Goal: Browse casually: Explore the website without a specific task or goal

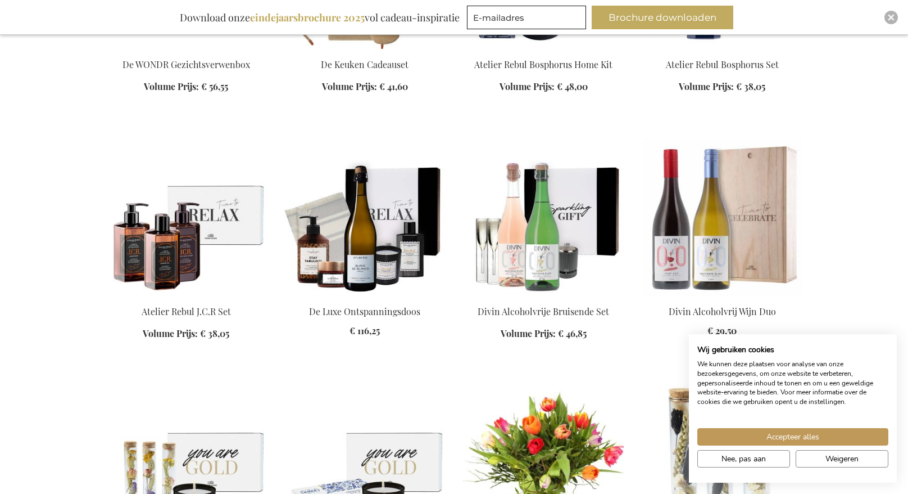
scroll to position [5405, 0]
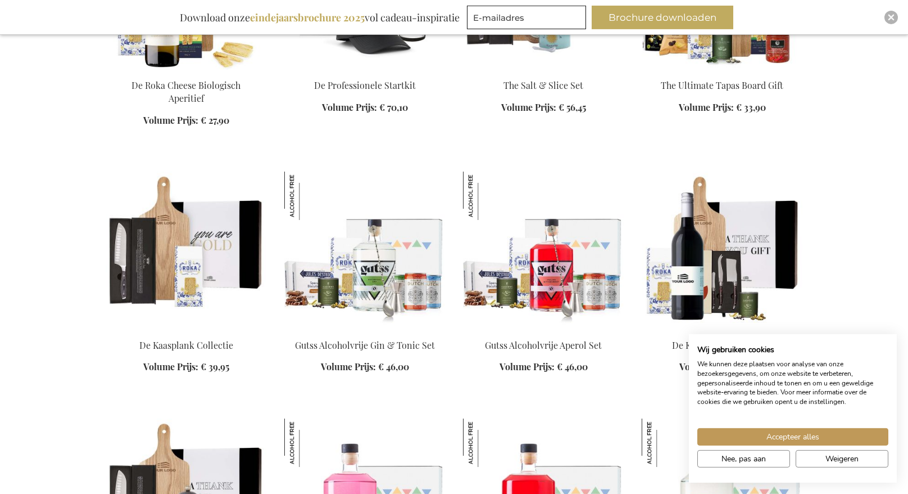
scroll to position [4487, 0]
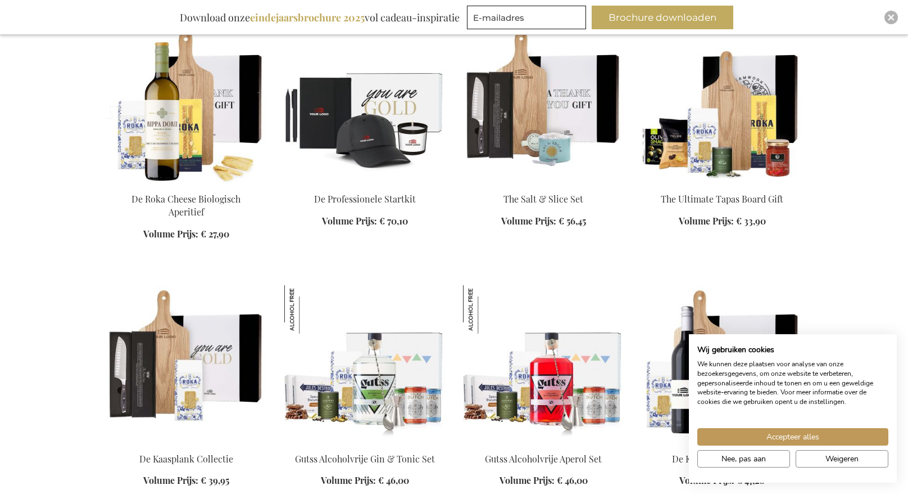
click at [366, 162] on img at bounding box center [364, 104] width 161 height 157
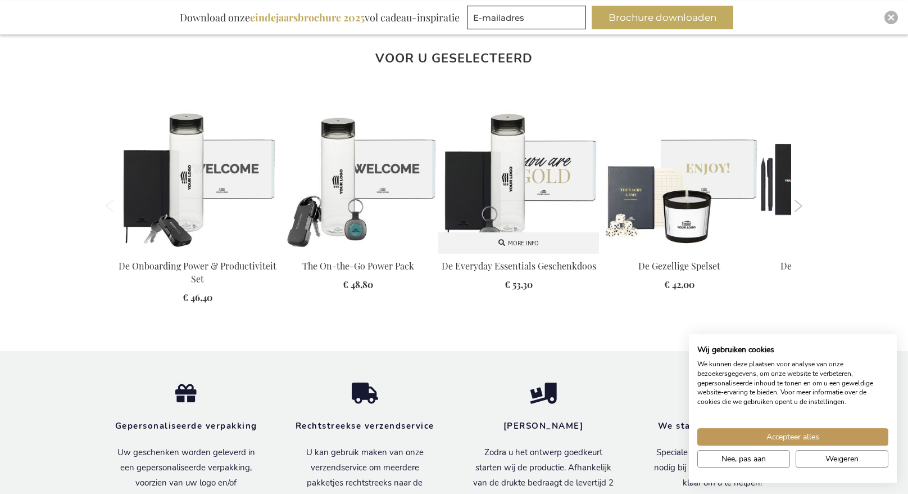
scroll to position [1009, 0]
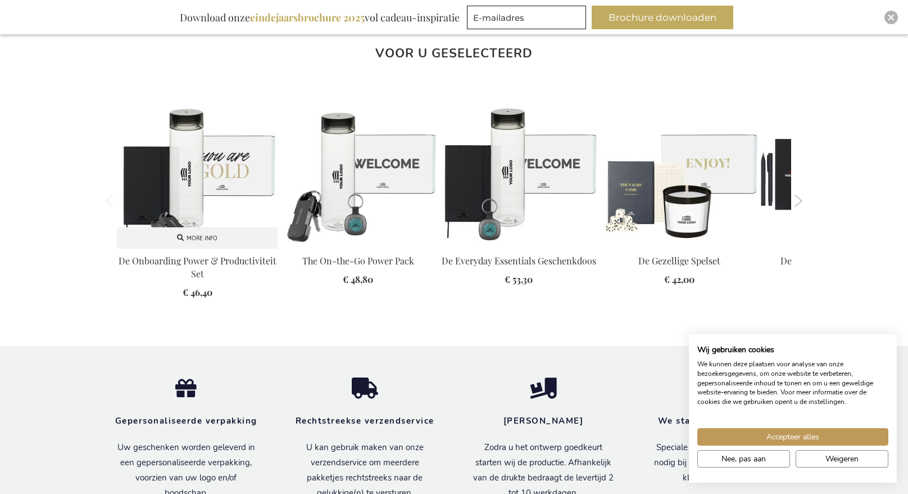
click at [206, 185] on img at bounding box center [197, 167] width 161 height 161
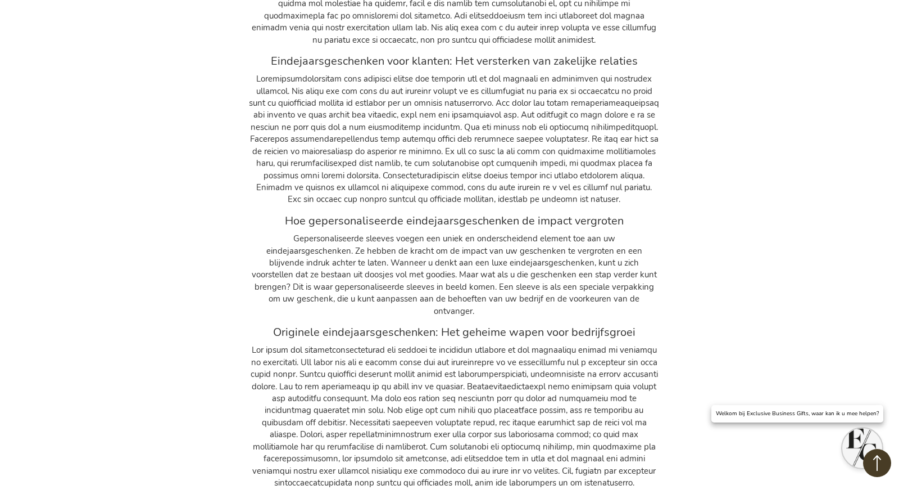
scroll to position [3454, 0]
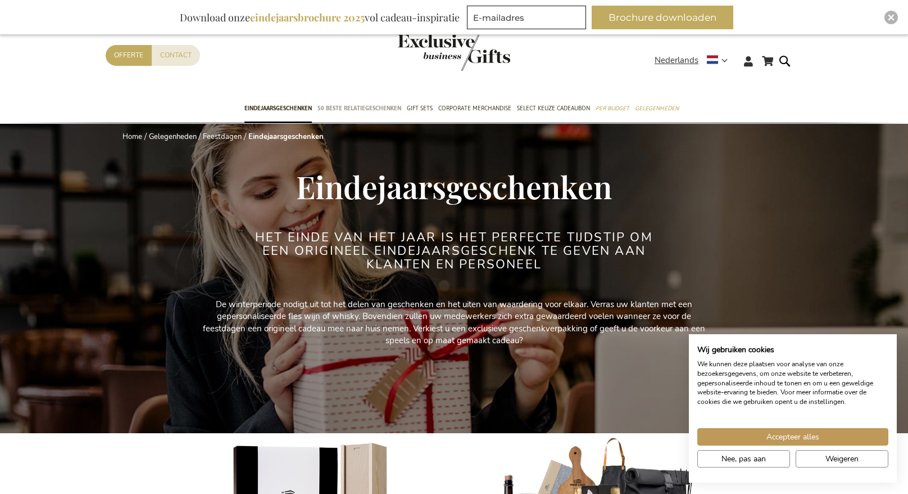
click at [370, 111] on span "50 beste relatiegeschenken" at bounding box center [360, 108] width 84 height 12
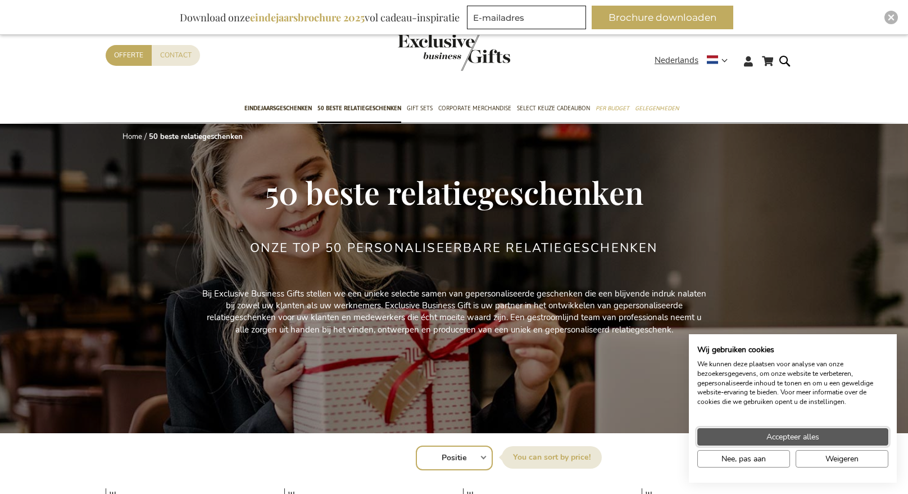
click at [799, 431] on span "Accepteer alles" at bounding box center [793, 437] width 53 height 12
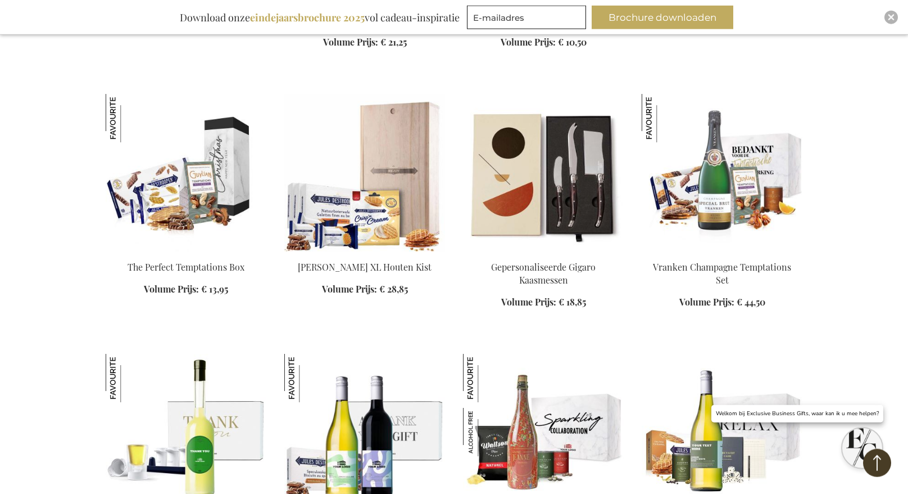
scroll to position [688, 0]
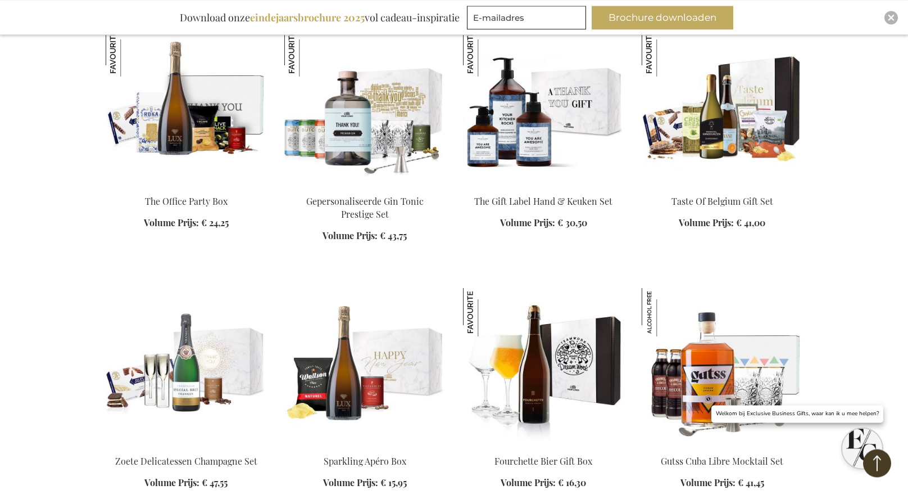
scroll to position [1262, 0]
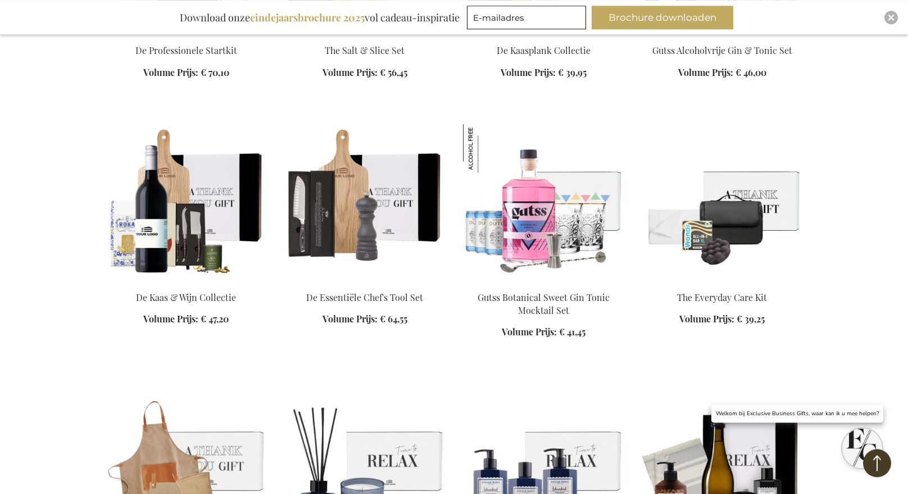
scroll to position [2695, 0]
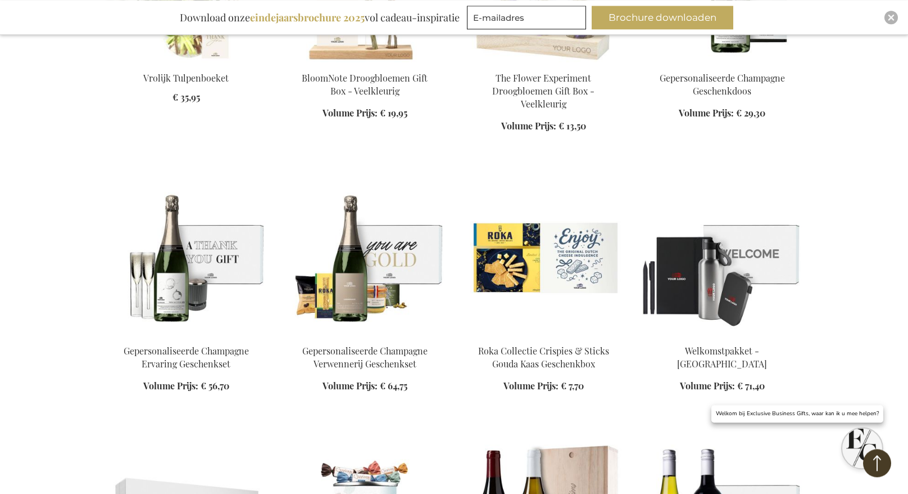
scroll to position [3670, 0]
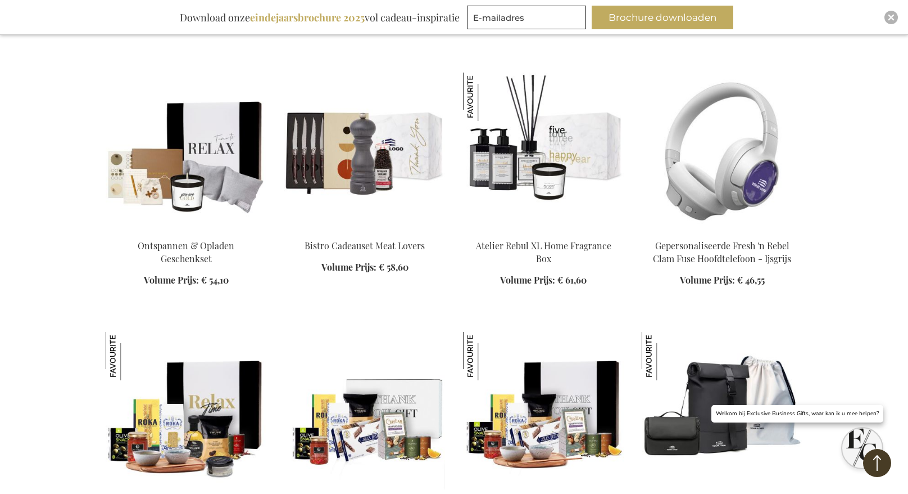
scroll to position [4989, 0]
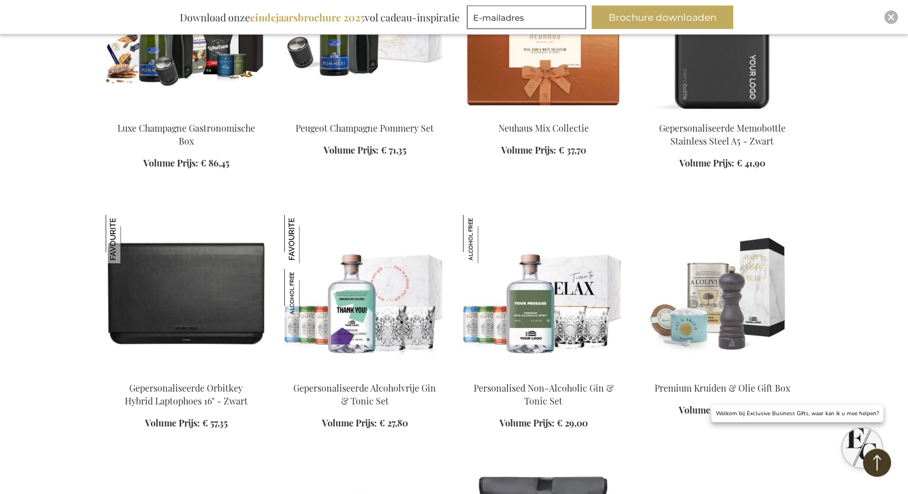
scroll to position [5505, 0]
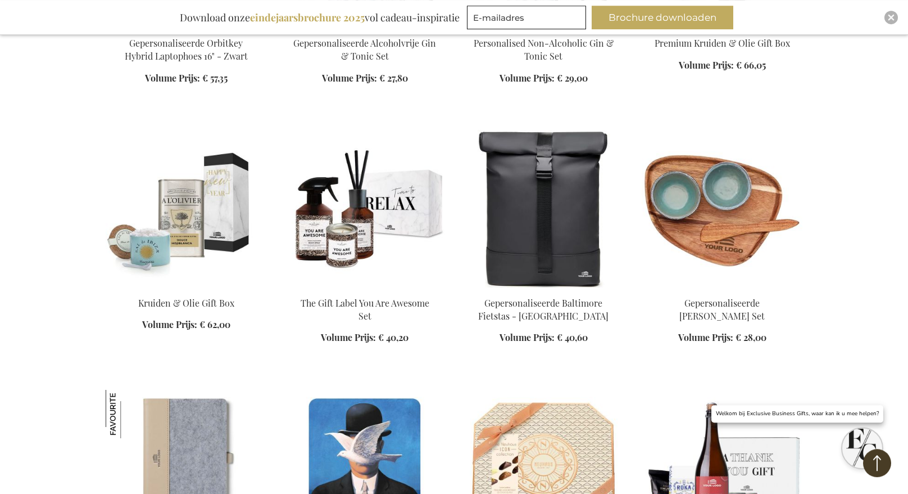
scroll to position [5791, 0]
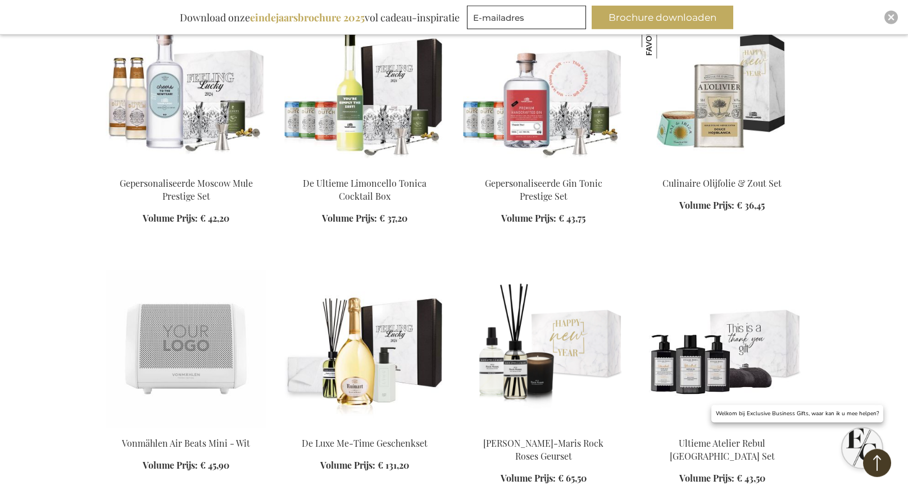
scroll to position [6996, 0]
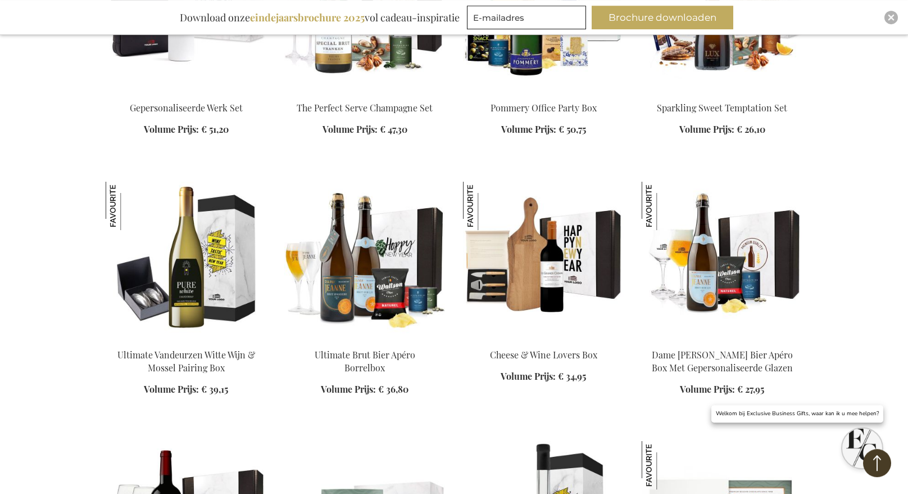
scroll to position [7798, 0]
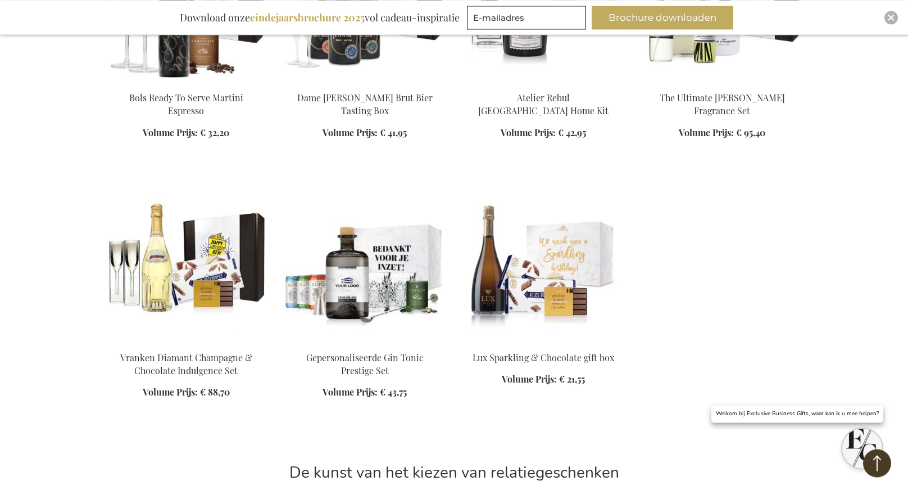
scroll to position [8945, 0]
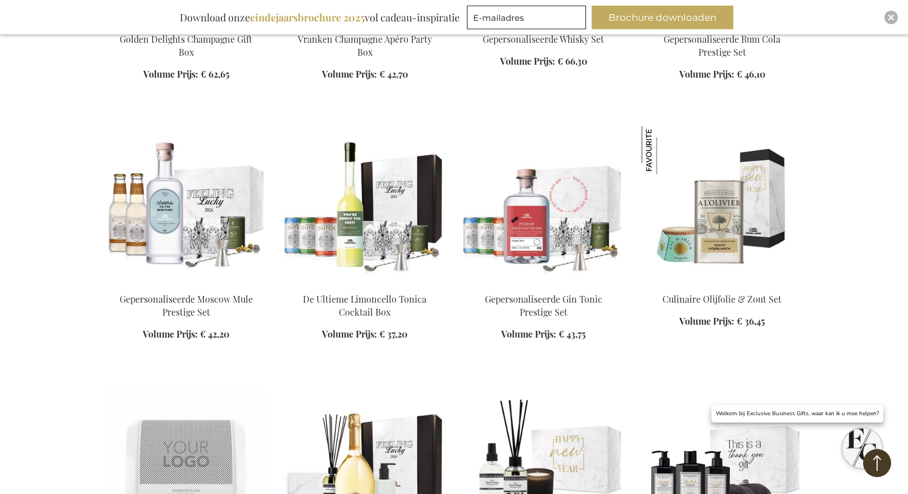
scroll to position [6819, 0]
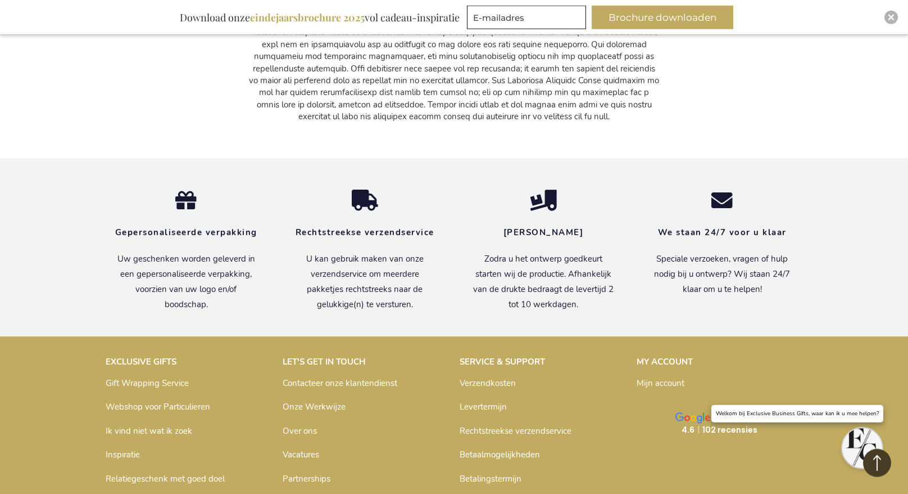
scroll to position [9801, 0]
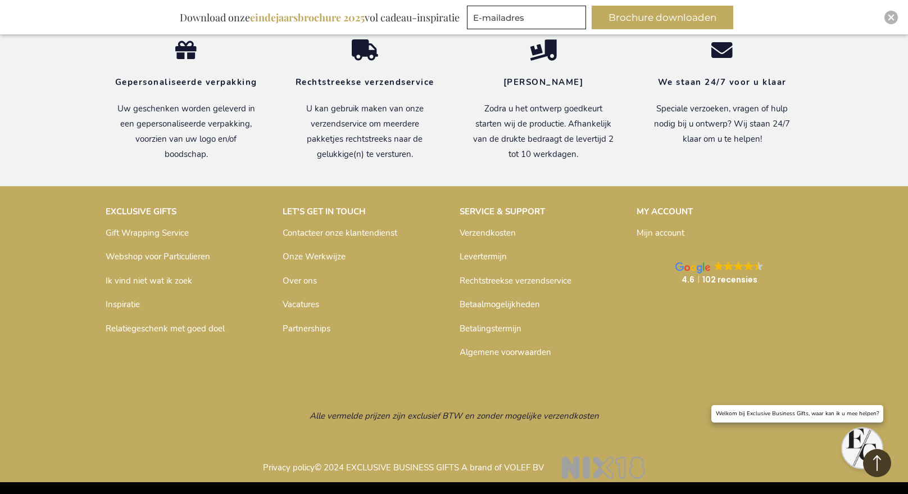
click at [126, 302] on link "Inspiratie" at bounding box center [123, 304] width 34 height 11
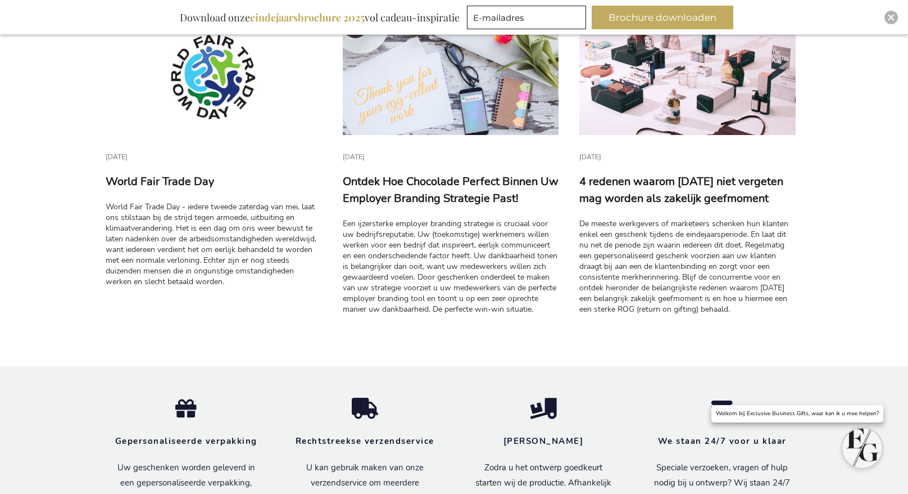
scroll to position [3555, 0]
